Goal: Information Seeking & Learning: Learn about a topic

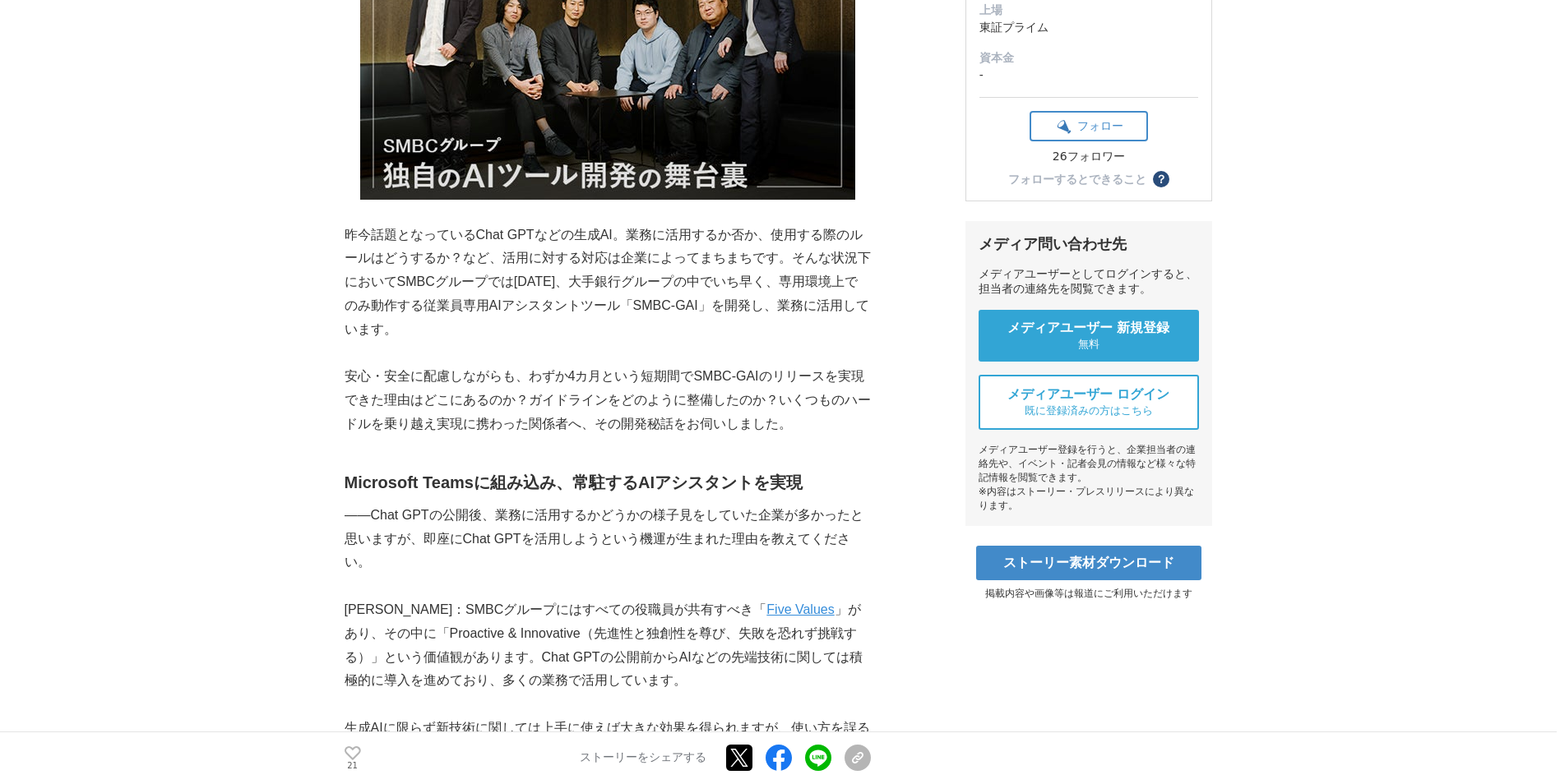
scroll to position [575, 0]
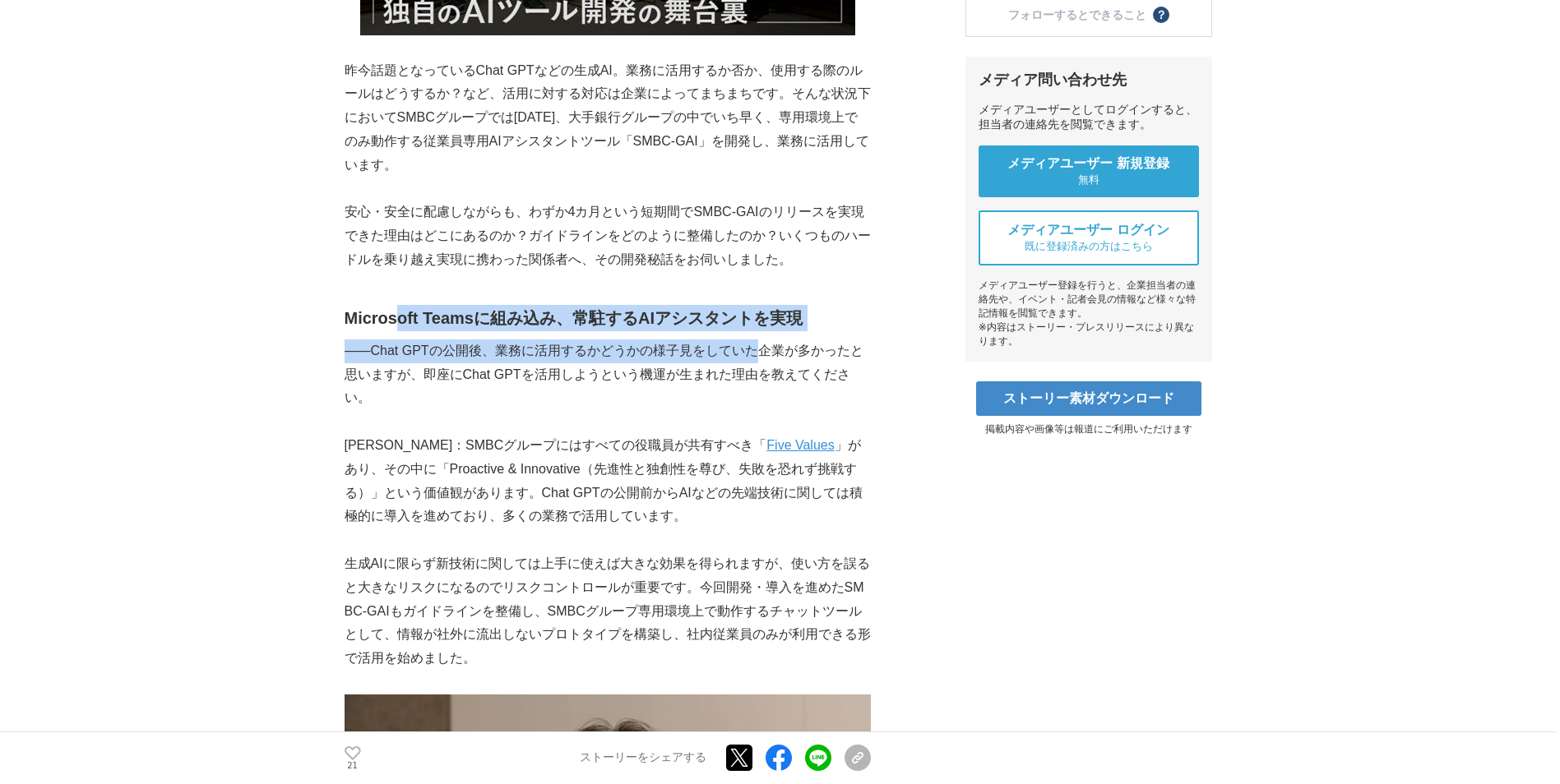
drag, startPoint x: 454, startPoint y: 321, endPoint x: 755, endPoint y: 352, distance: 302.6
drag, startPoint x: 755, startPoint y: 352, endPoint x: 498, endPoint y: 417, distance: 265.1
click at [498, 417] on p at bounding box center [607, 422] width 526 height 24
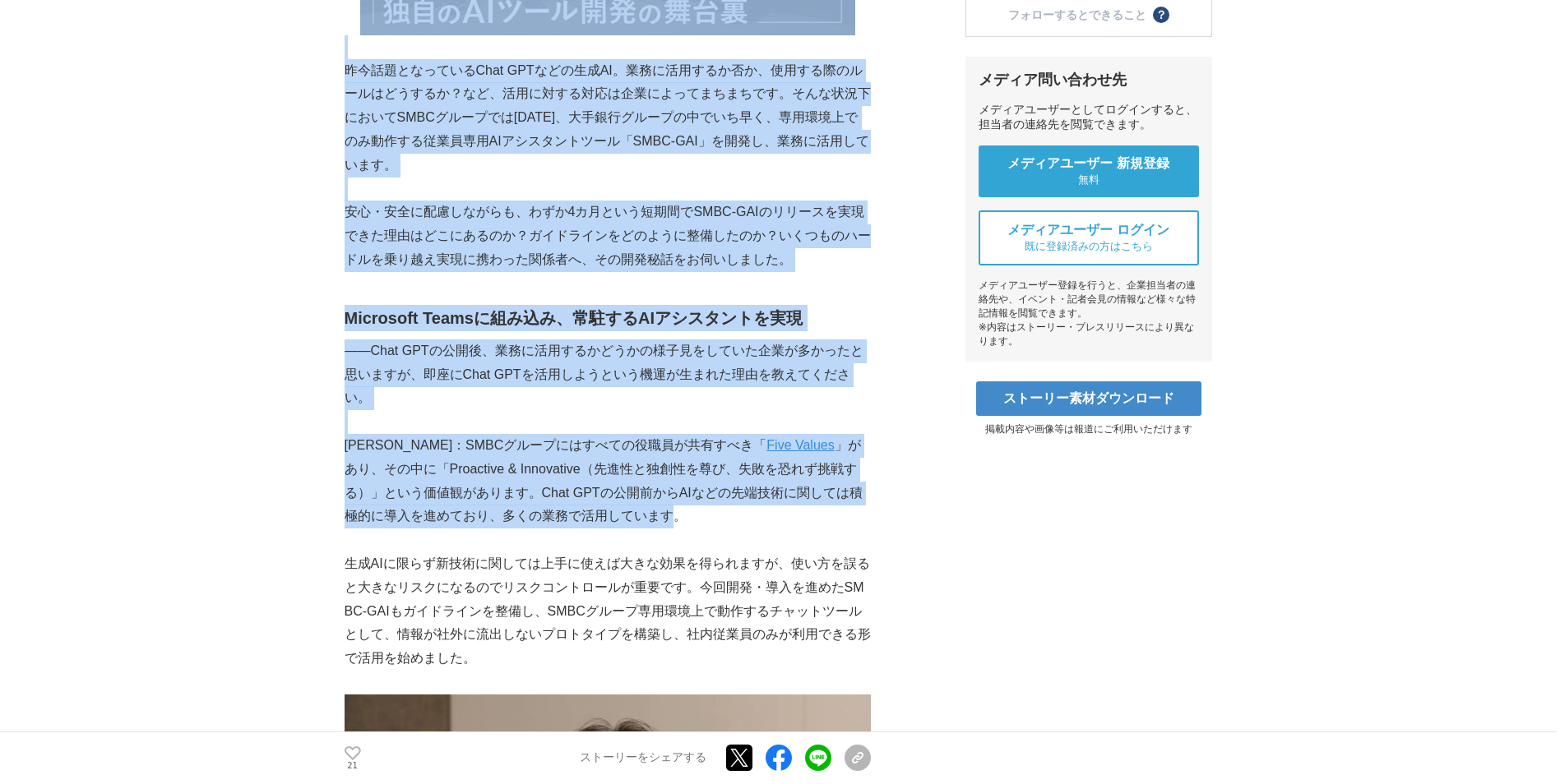
drag, startPoint x: 393, startPoint y: 389, endPoint x: 580, endPoint y: 528, distance: 233.0
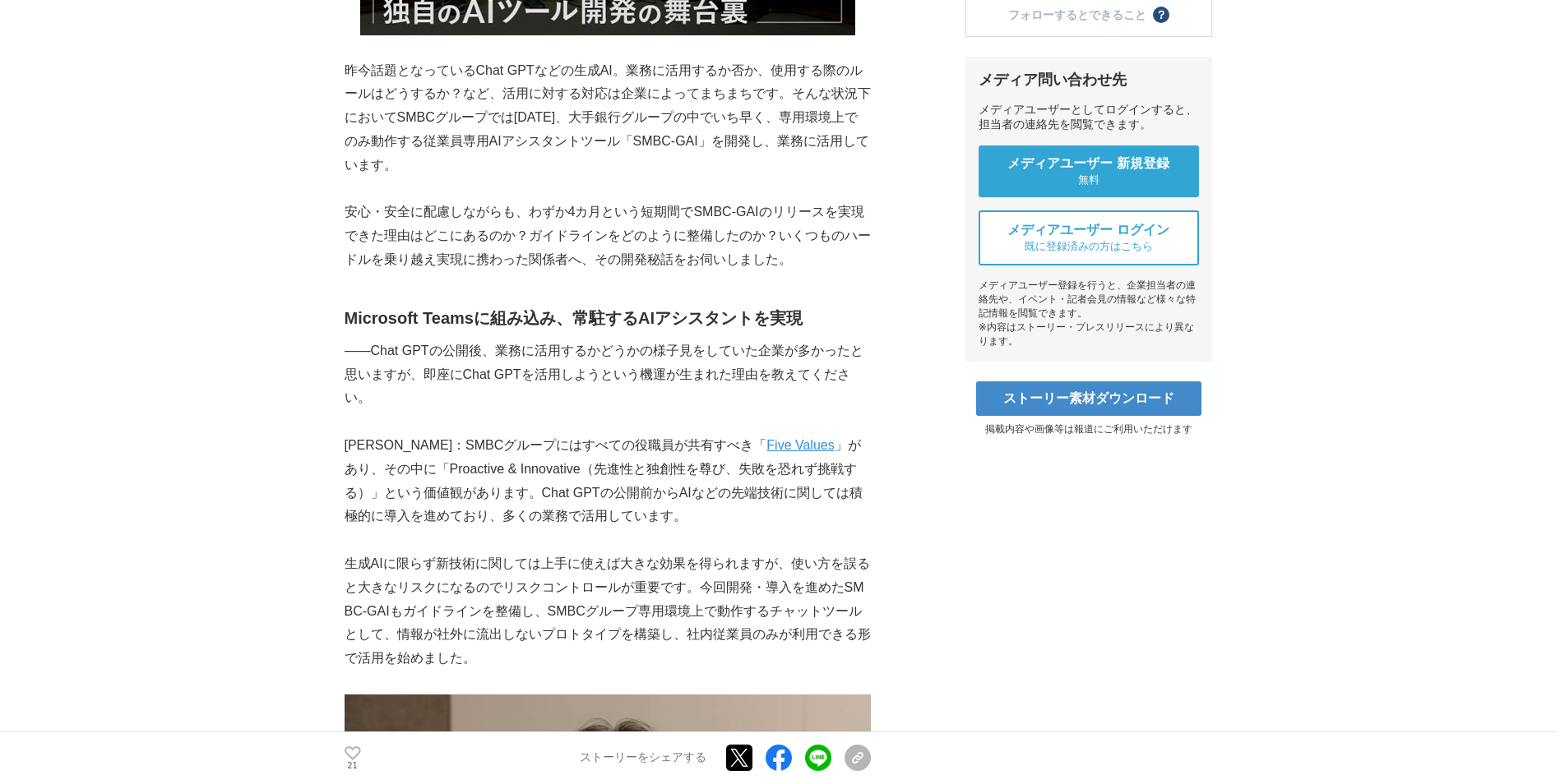
drag, startPoint x: 580, startPoint y: 528, endPoint x: 241, endPoint y: 415, distance: 357.3
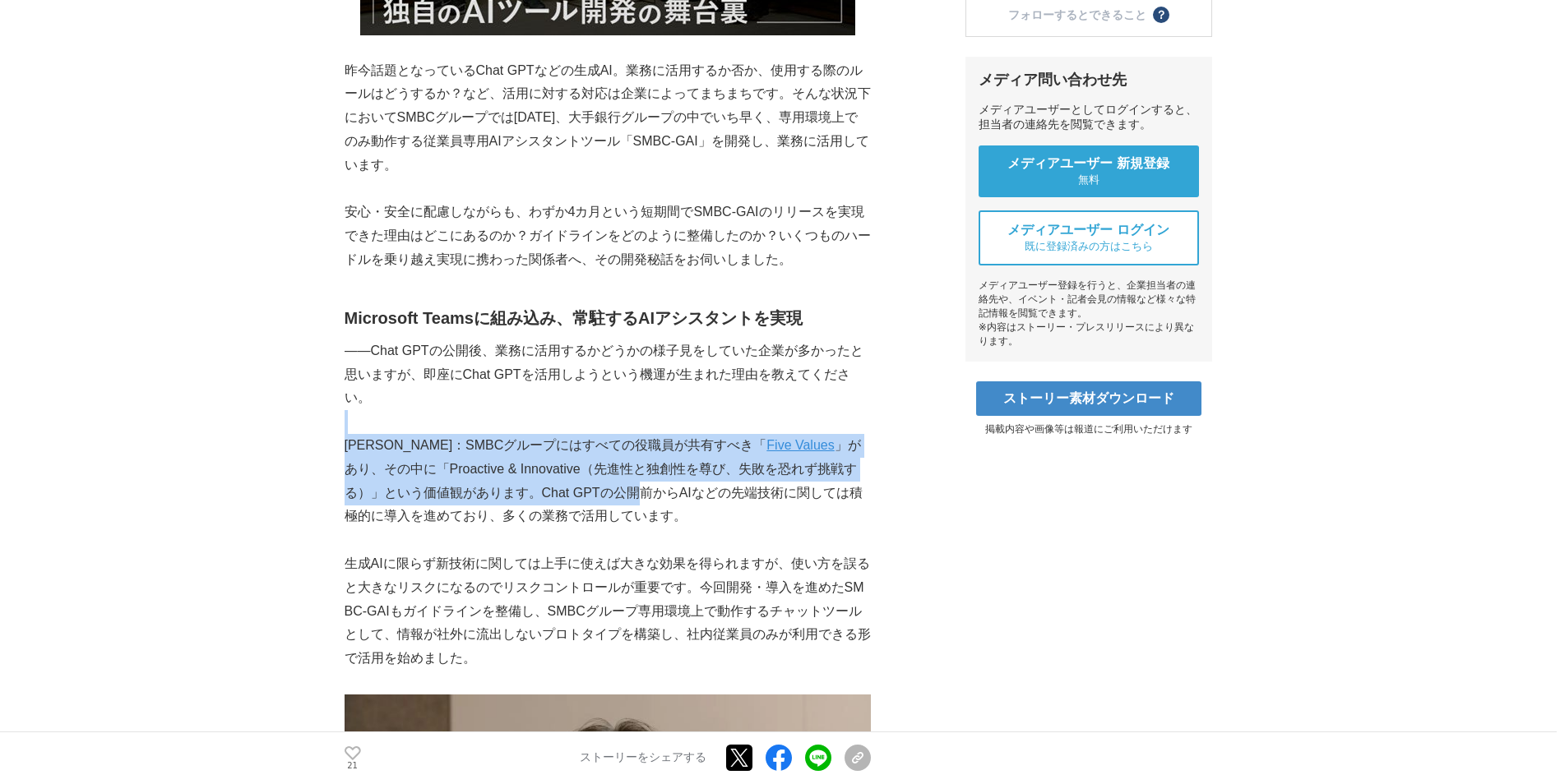
drag, startPoint x: 422, startPoint y: 426, endPoint x: 551, endPoint y: 491, distance: 144.5
drag, startPoint x: 551, startPoint y: 491, endPoint x: 430, endPoint y: 458, distance: 125.4
click at [430, 458] on p "[PERSON_NAME]：SMBCグループにはすべての役職員が共有すべき「 Five Values 」があり、その中に「Proactive & Innova…" at bounding box center [607, 481] width 526 height 95
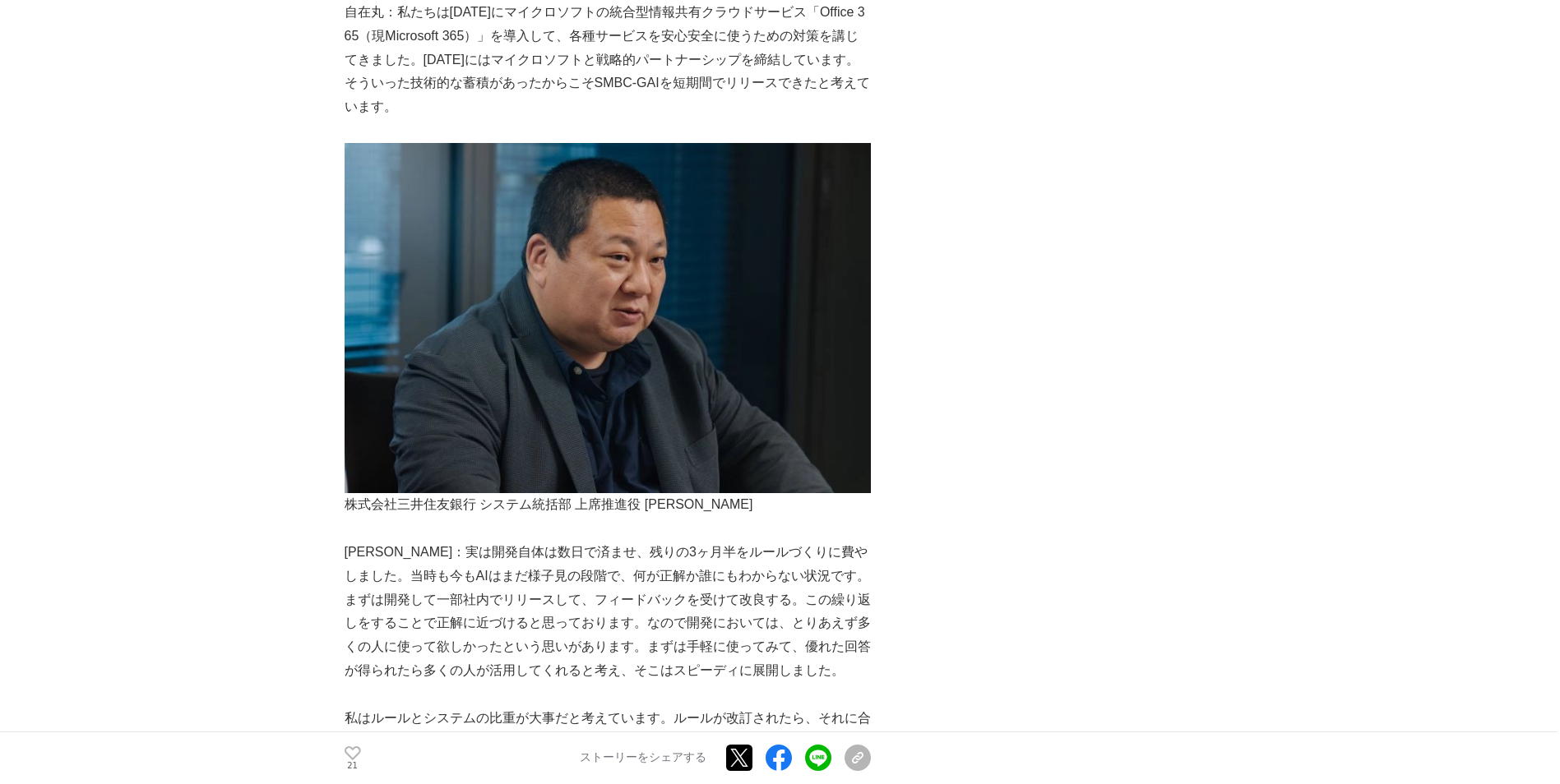
scroll to position [3533, 0]
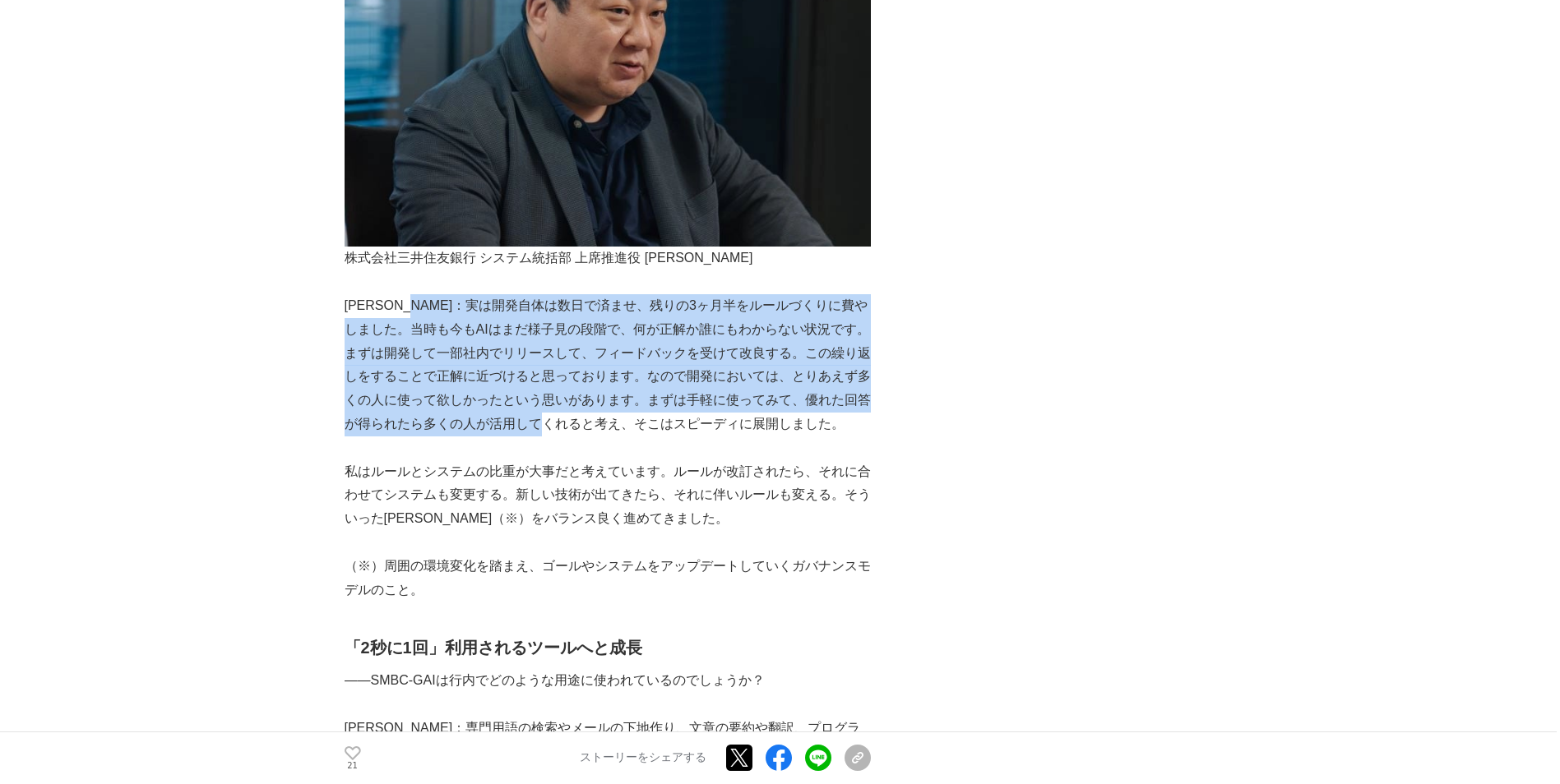
drag, startPoint x: 444, startPoint y: 298, endPoint x: 613, endPoint y: 436, distance: 218.2
click at [613, 436] on p "[PERSON_NAME]：実は開発自体は数日で済ませ、残りの3ヶ月半をルールづくりに費やしました。当時も今もAIはまだ様子見の段階で、何が正解か誰にもわから…" at bounding box center [607, 365] width 526 height 142
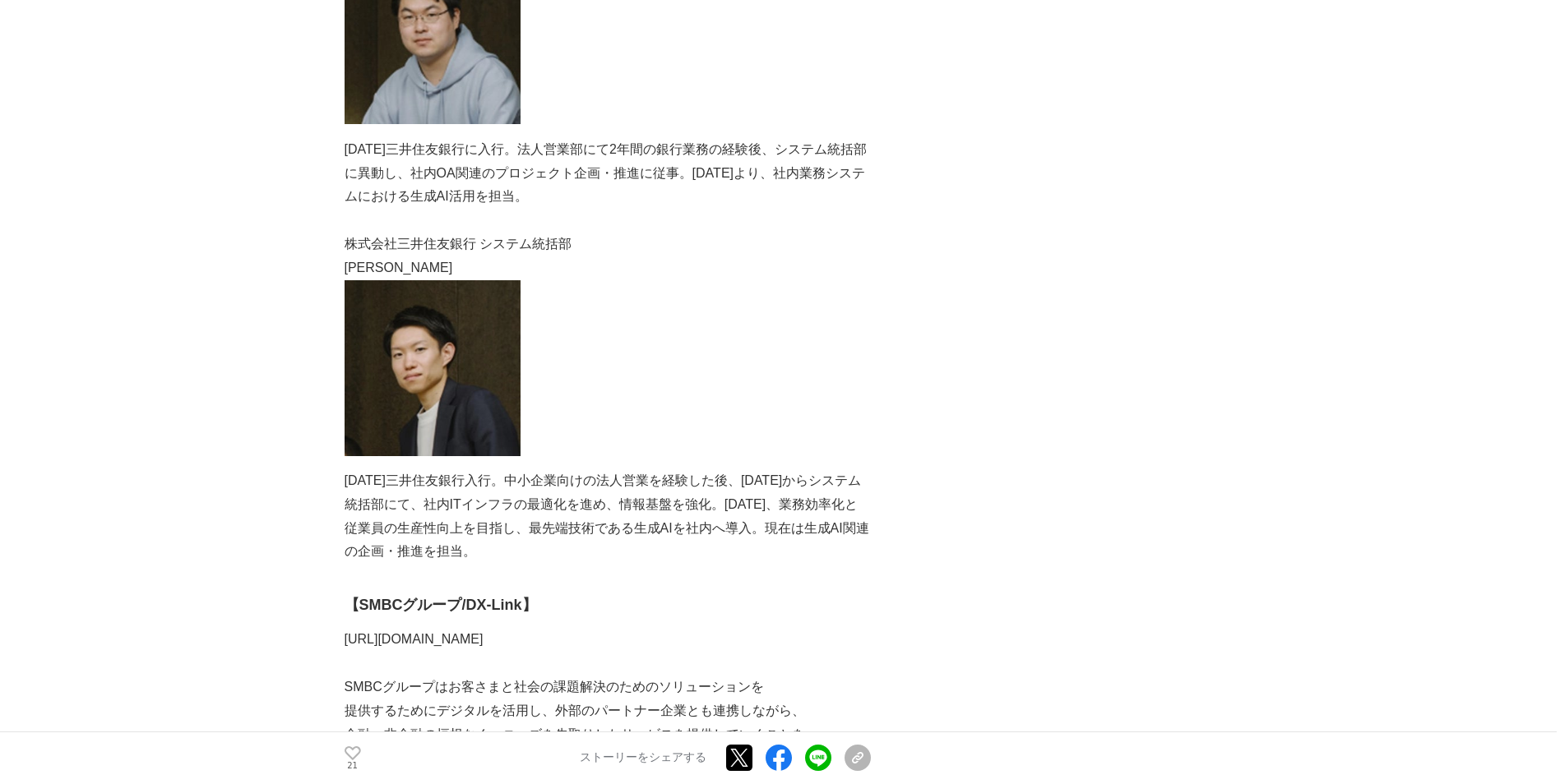
scroll to position [8464, 0]
